Goal: Navigation & Orientation: Find specific page/section

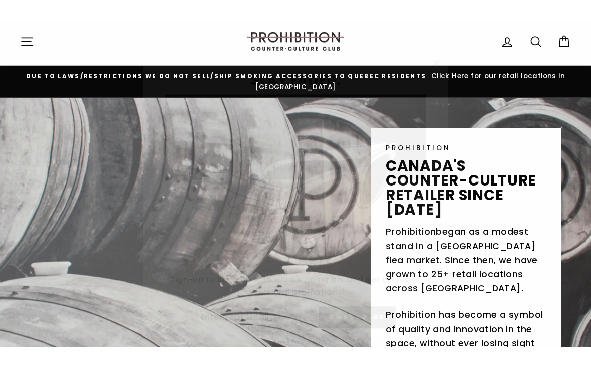
scroll to position [12, 0]
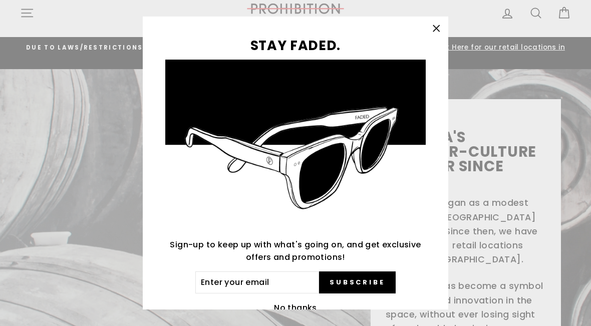
click at [431, 27] on icon "button" at bounding box center [436, 29] width 14 height 14
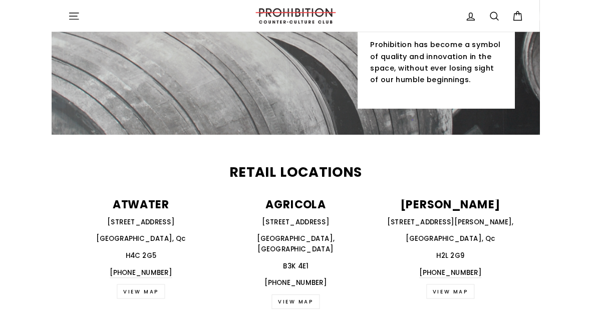
scroll to position [0, 0]
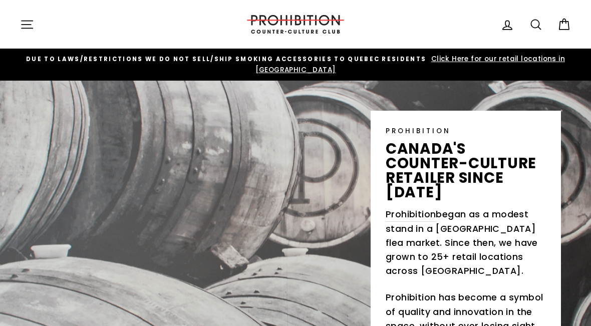
click at [30, 25] on icon "button" at bounding box center [27, 25] width 14 height 14
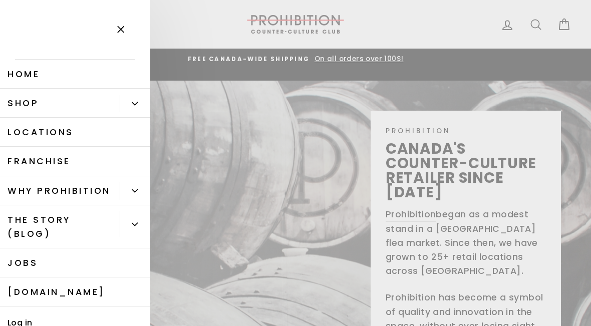
click at [19, 106] on link "Shop" at bounding box center [60, 103] width 120 height 29
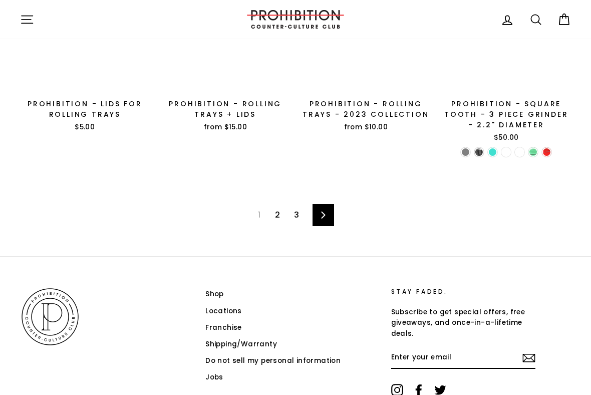
scroll to position [1449, 0]
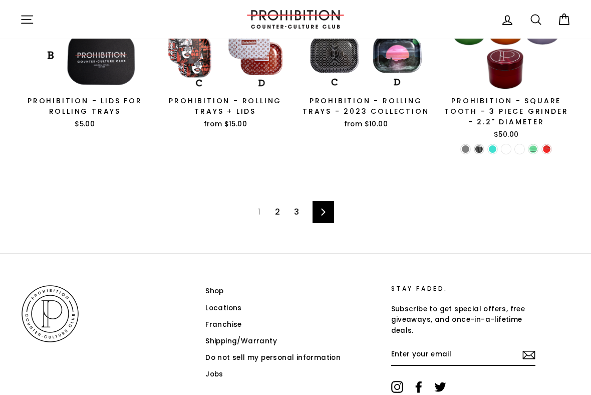
click at [324, 208] on icon at bounding box center [323, 211] width 7 height 7
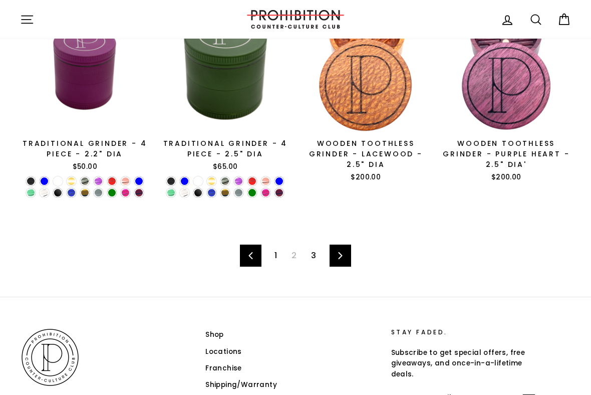
scroll to position [1435, 0]
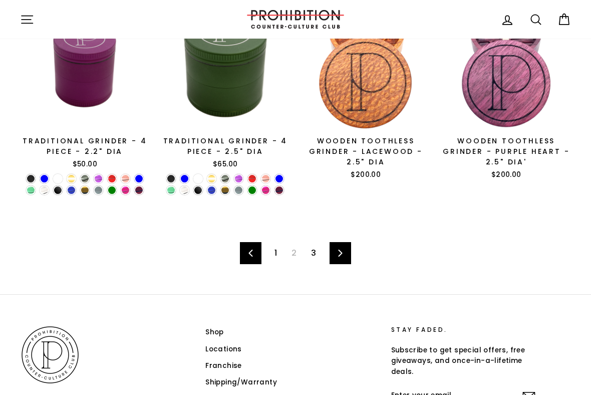
click at [343, 249] on icon at bounding box center [340, 252] width 7 height 7
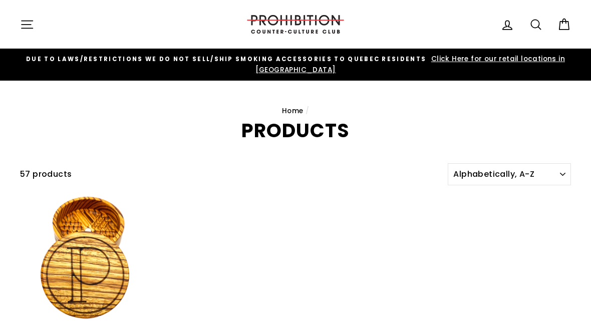
click at [27, 28] on icon "button" at bounding box center [27, 25] width 14 height 14
